Goal: Check status: Check status

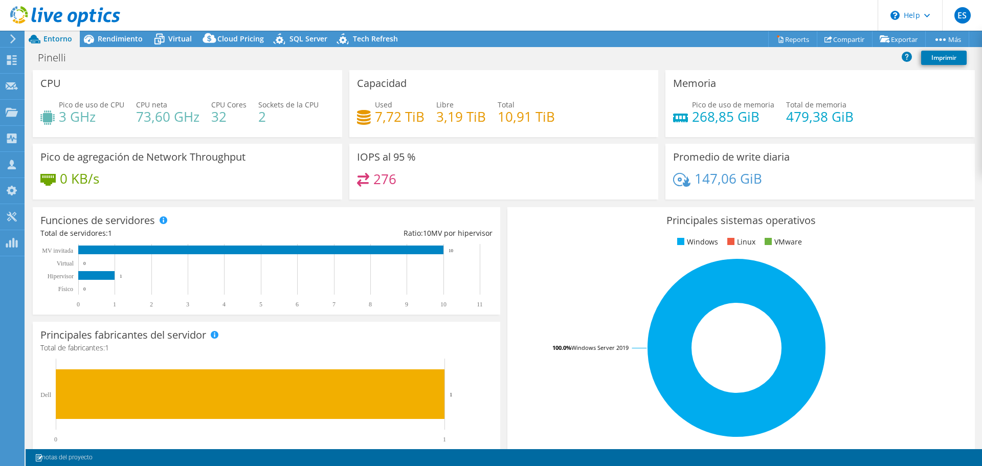
select select "USD"
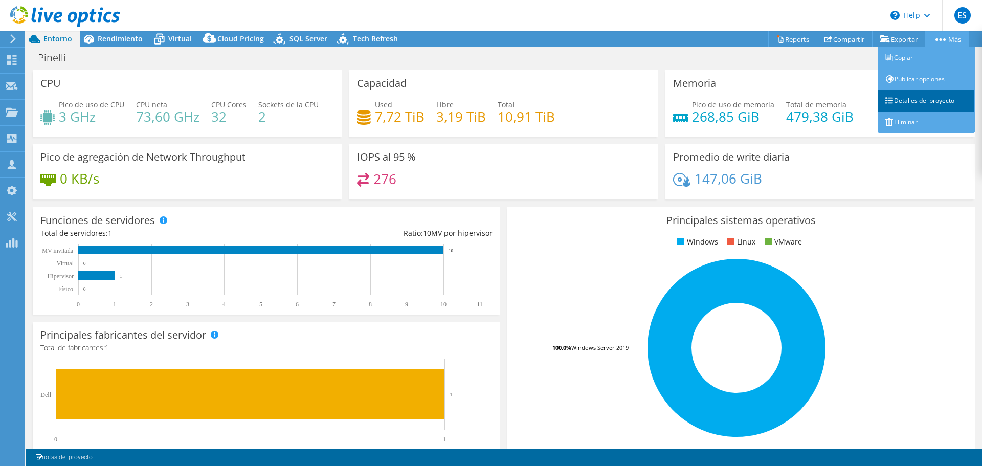
click at [917, 100] on link "Detalles del proyecto" at bounding box center [926, 100] width 97 height 21
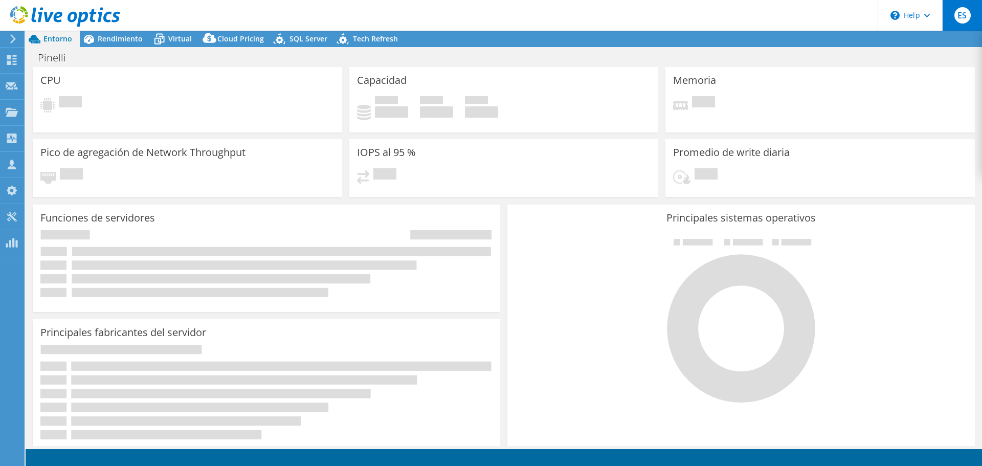
select select "USD"
